Goal: Check status

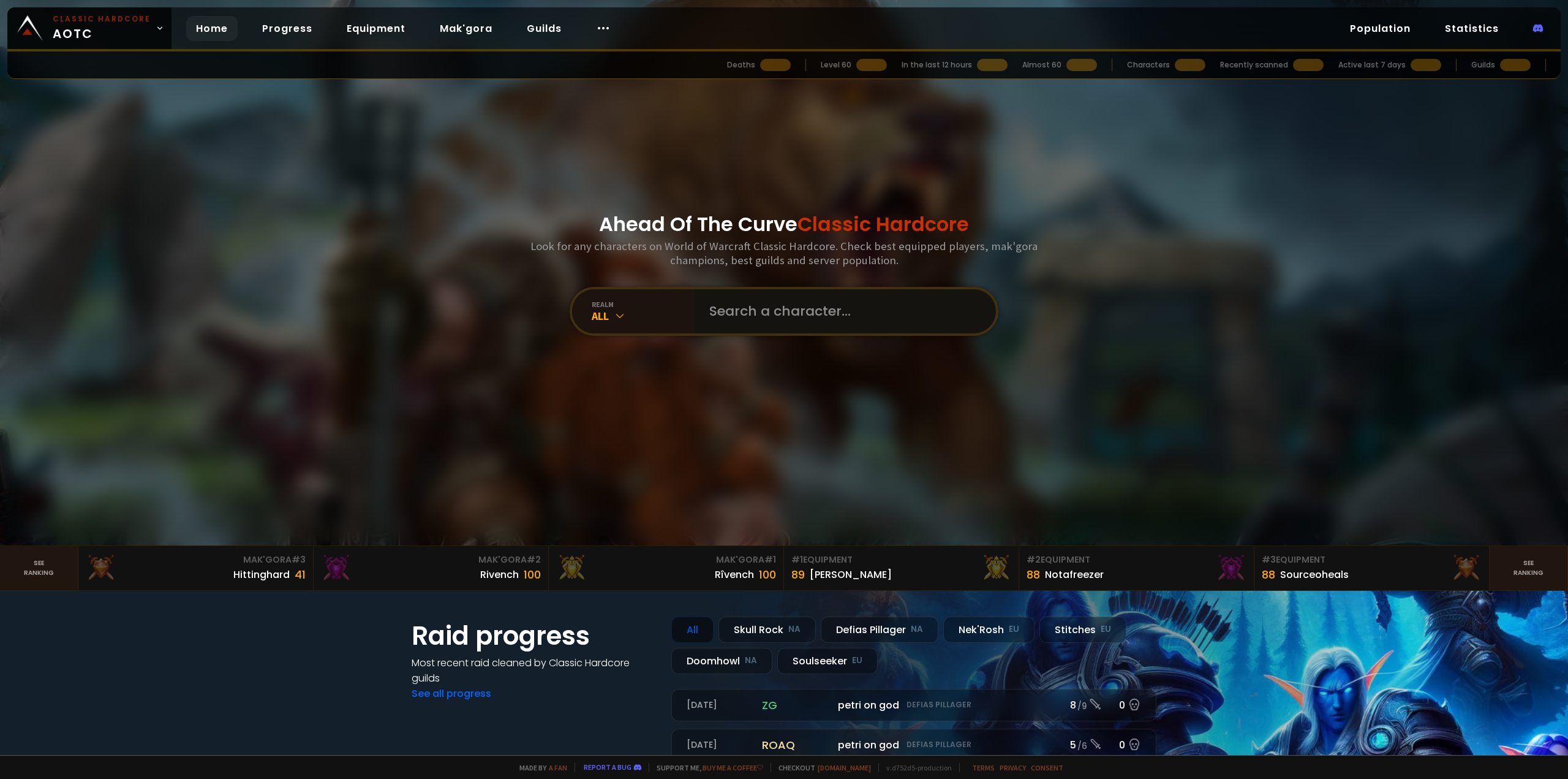
click at [908, 317] on input "text" at bounding box center [841, 310] width 279 height 44
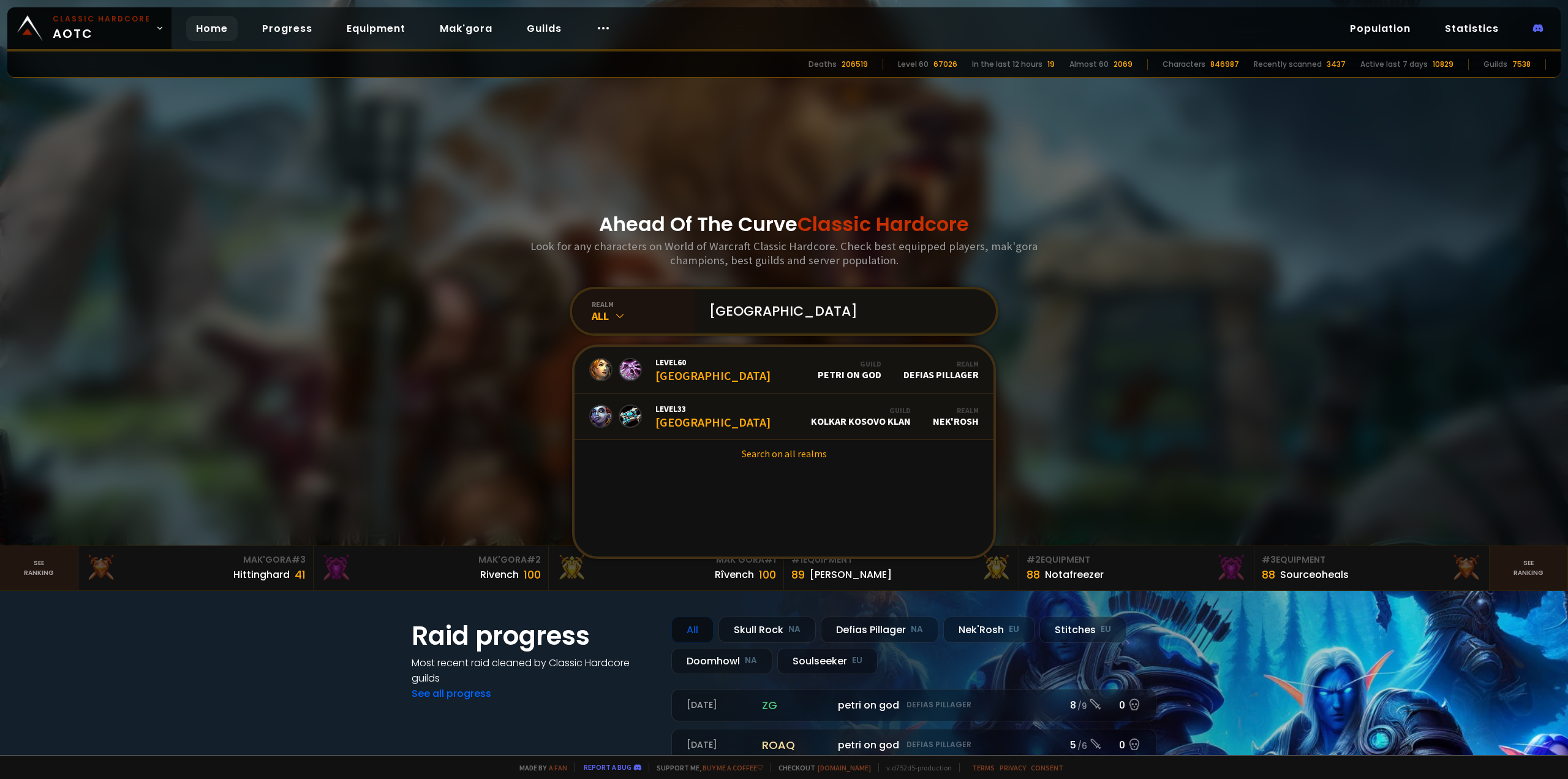
click at [774, 303] on input "kosovo" at bounding box center [841, 310] width 279 height 44
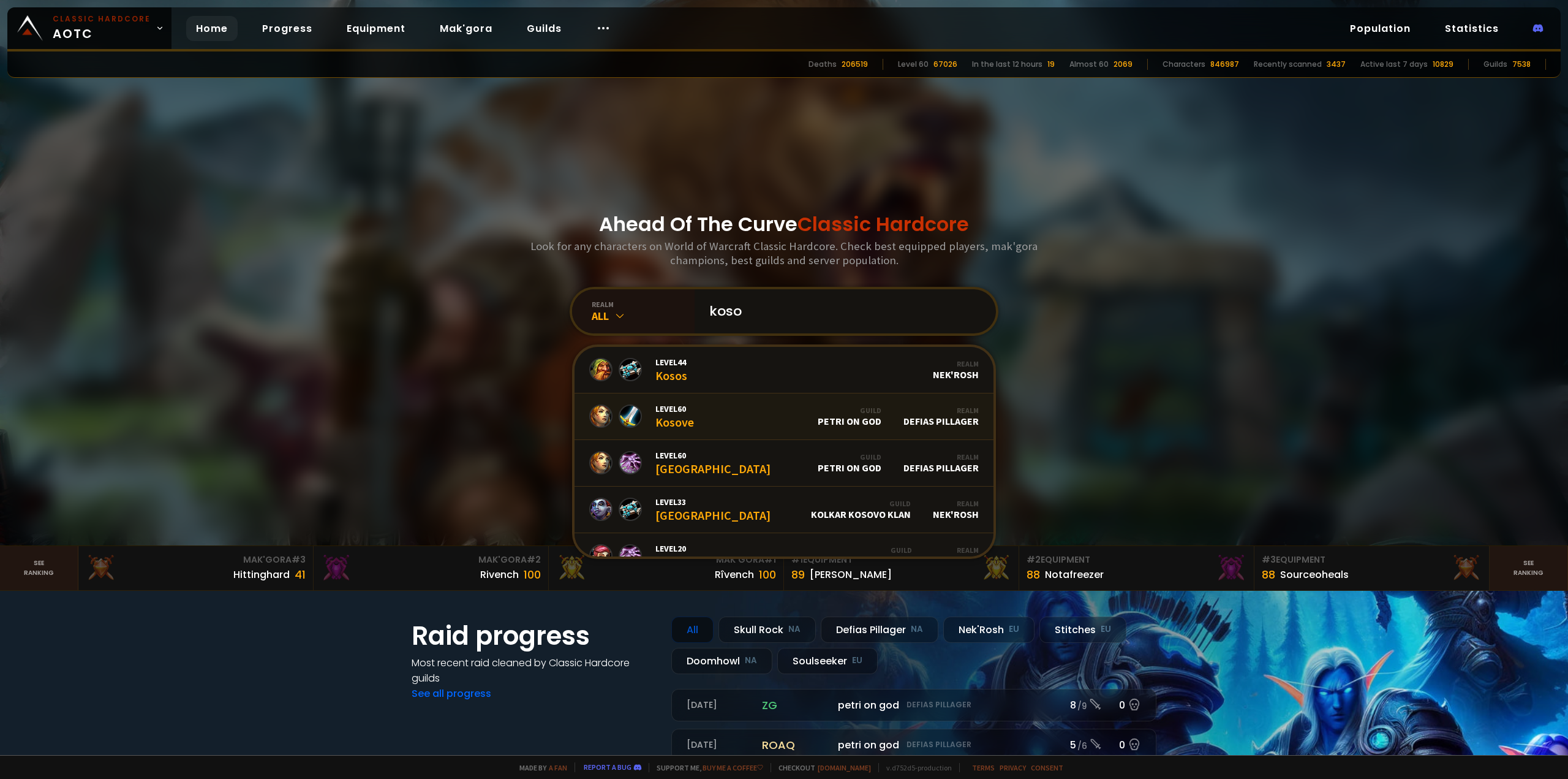
type input "koso"
click at [719, 421] on link "Level 60 Kosove Guild petri on god Realm Defias Pillager" at bounding box center [784, 416] width 419 height 47
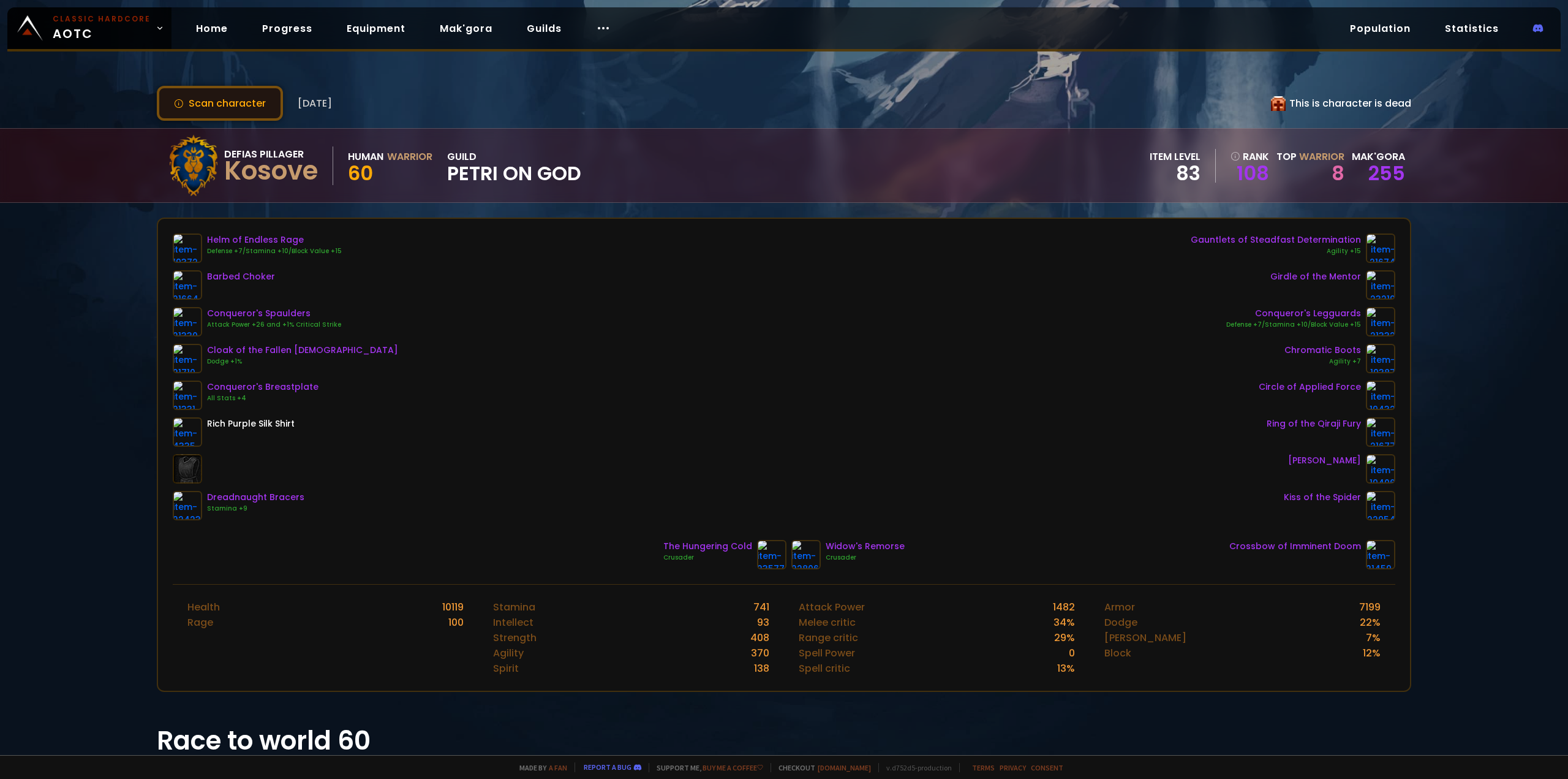
click at [229, 95] on button "Scan character" at bounding box center [220, 103] width 126 height 35
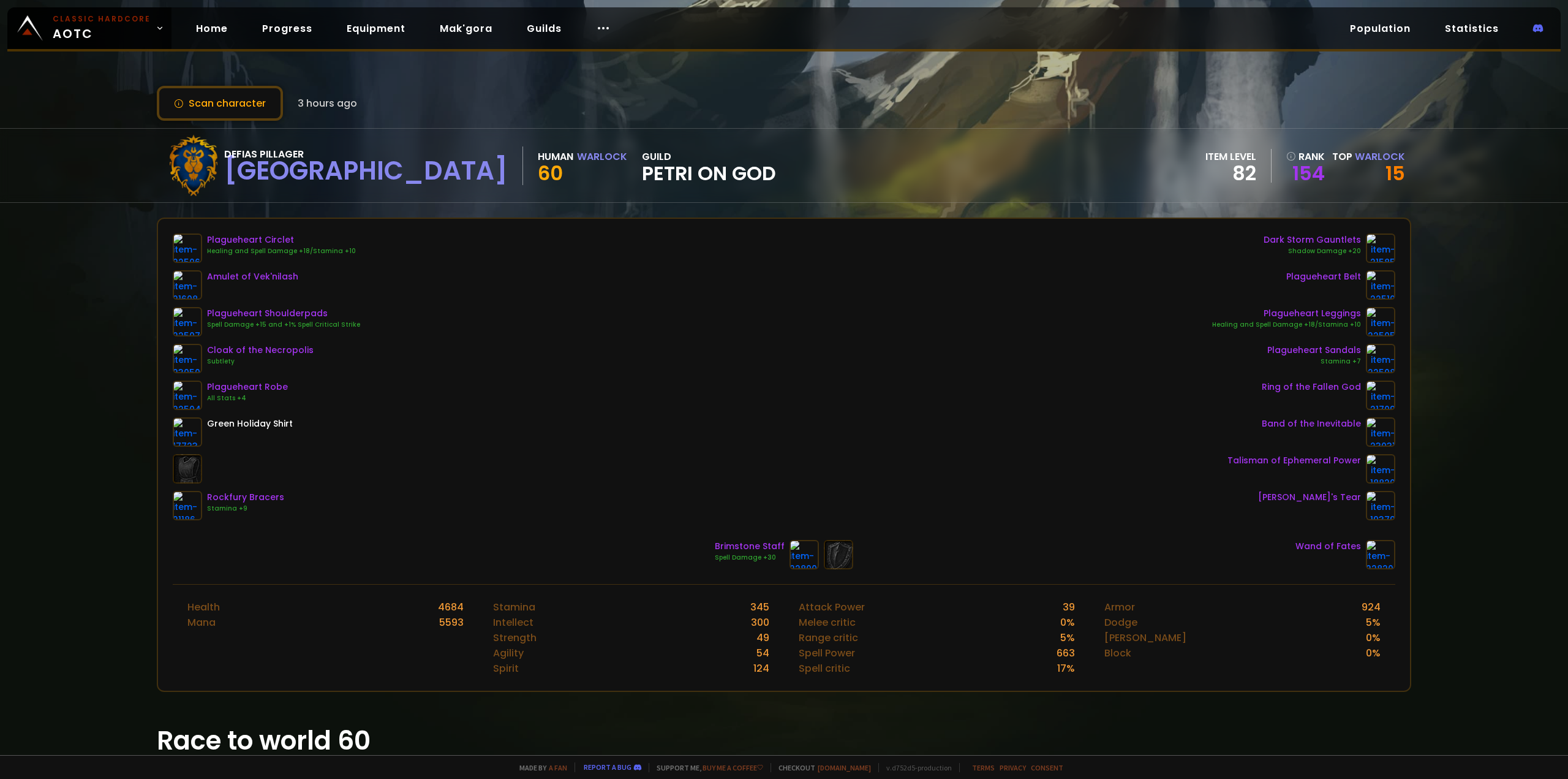
click at [71, 352] on div "Scan character 3 hours ago Defias Pillager Kosovo Human Warlock 60 guild petri …" at bounding box center [784, 377] width 1568 height 755
